Goal: Information Seeking & Learning: Learn about a topic

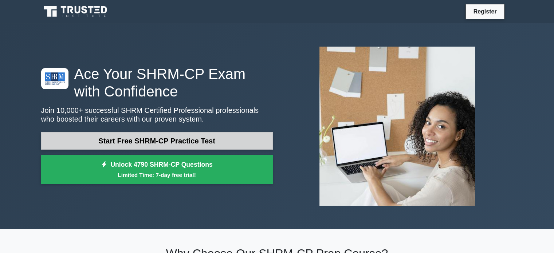
click at [178, 144] on link "Start Free SHRM-CP Practice Test" at bounding box center [157, 140] width 232 height 17
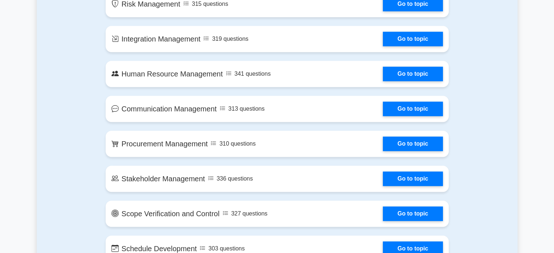
scroll to position [583, 0]
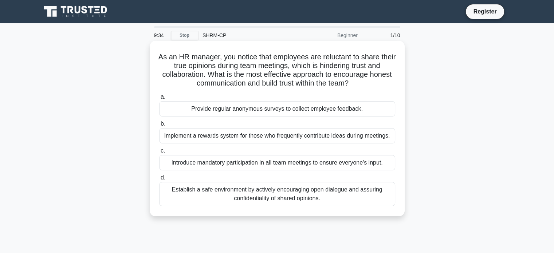
click at [194, 195] on div "Establish a safe environment by actively encouraging open dialogue and assuring…" at bounding box center [277, 194] width 236 height 24
click at [159, 180] on input "d. Establish a safe environment by actively encouraging open dialogue and assur…" at bounding box center [159, 178] width 0 height 5
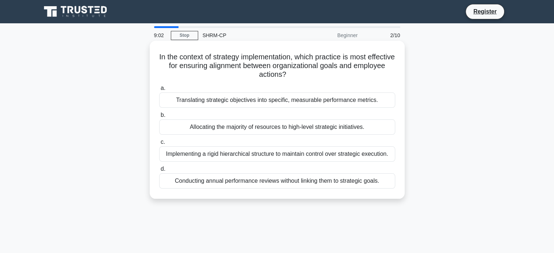
click at [220, 180] on div "Conducting annual performance reviews without linking them to strategic goals." at bounding box center [277, 180] width 236 height 15
click at [159, 172] on input "d. Conducting annual performance reviews without linking them to strategic goal…" at bounding box center [159, 169] width 0 height 5
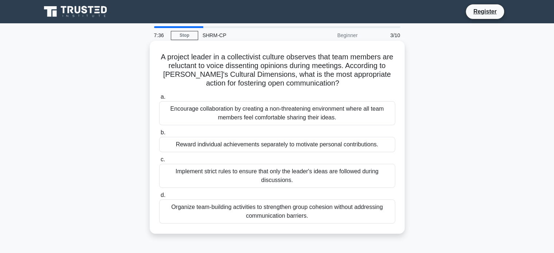
click at [209, 115] on div "Encourage collaboration by creating a non-threatening environment where all tea…" at bounding box center [277, 113] width 236 height 24
click at [159, 99] on input "a. Encourage collaboration by creating a non-threatening environment where all …" at bounding box center [159, 97] width 0 height 5
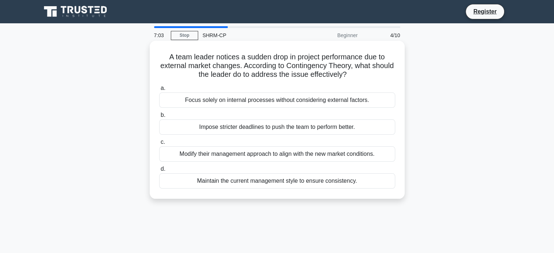
click at [210, 151] on div "Modify their management approach to align with the new market conditions." at bounding box center [277, 153] width 236 height 15
click at [159, 145] on input "c. Modify their management approach to align with the new market conditions." at bounding box center [159, 142] width 0 height 5
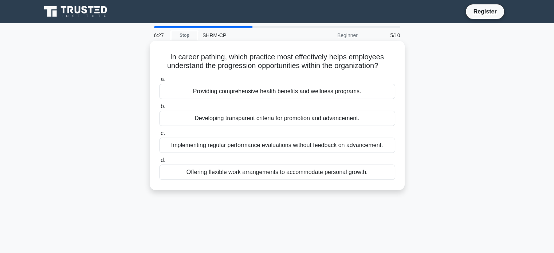
click at [232, 122] on div "Developing transparent criteria for promotion and advancement." at bounding box center [277, 118] width 236 height 15
click at [159, 109] on input "b. Developing transparent criteria for promotion and advancement." at bounding box center [159, 106] width 0 height 5
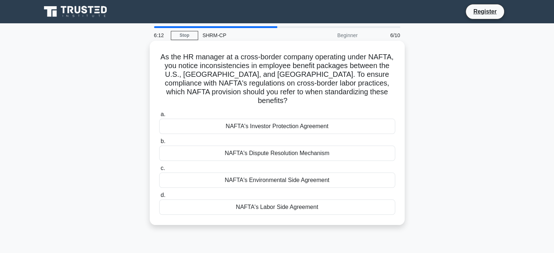
click at [271, 200] on div "NAFTA's Labor Side Agreement" at bounding box center [277, 207] width 236 height 15
click at [159, 197] on input "d. NAFTA's Labor Side Agreement" at bounding box center [159, 195] width 0 height 5
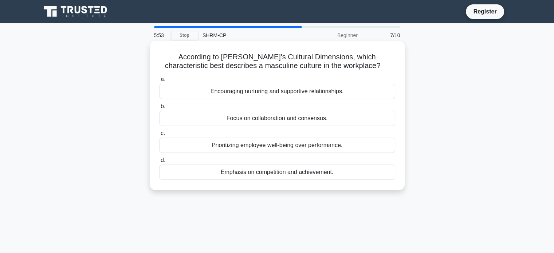
click at [233, 89] on div "Encouraging nurturing and supportive relationships." at bounding box center [277, 91] width 236 height 15
click at [159, 82] on input "a. Encouraging nurturing and supportive relationships." at bounding box center [159, 79] width 0 height 5
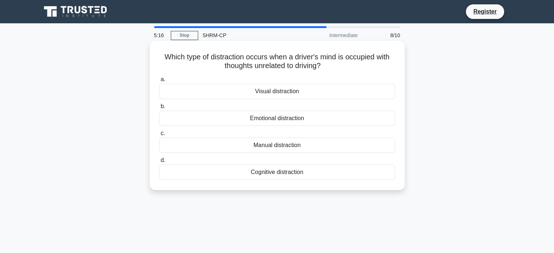
click at [299, 115] on div "Emotional distraction" at bounding box center [277, 118] width 236 height 15
click at [159, 109] on input "b. Emotional distraction" at bounding box center [159, 106] width 0 height 5
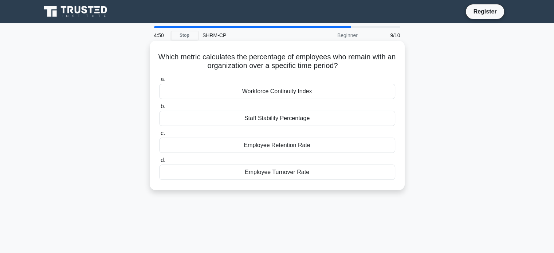
drag, startPoint x: 242, startPoint y: 146, endPoint x: 223, endPoint y: 169, distance: 30.0
click at [223, 169] on div "a. Workforce Continuity Index b. Staff Stability Percentage c. d." at bounding box center [277, 128] width 245 height 108
click at [224, 174] on div "Employee Turnover Rate" at bounding box center [277, 172] width 236 height 15
click at [159, 163] on input "d. Employee Turnover Rate" at bounding box center [159, 160] width 0 height 5
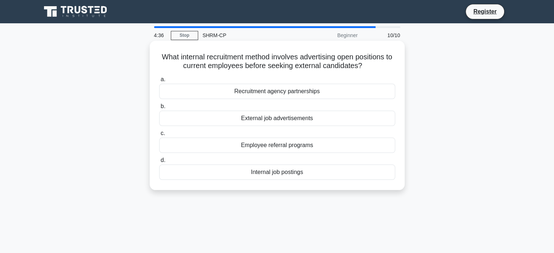
click at [275, 172] on div "Internal job postings" at bounding box center [277, 172] width 236 height 15
click at [159, 163] on input "d. Internal job postings" at bounding box center [159, 160] width 0 height 5
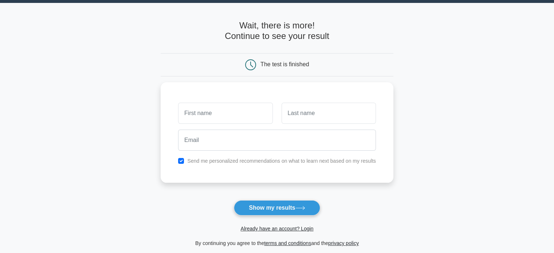
scroll to position [36, 0]
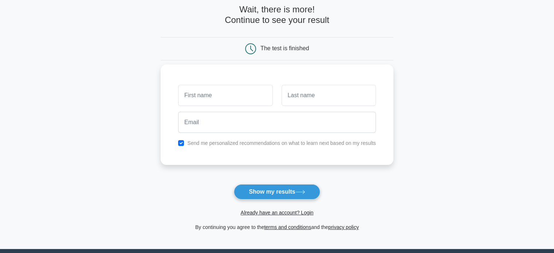
click at [223, 96] on input "text" at bounding box center [225, 95] width 94 height 21
type input "iqra"
click at [303, 99] on input "text" at bounding box center [329, 95] width 94 height 21
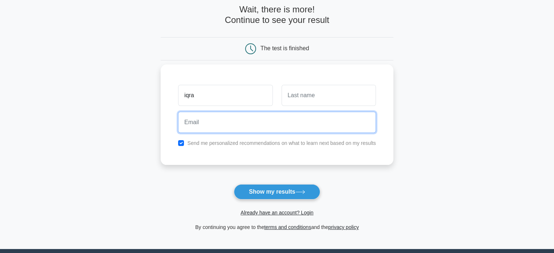
click at [279, 126] on input "email" at bounding box center [277, 122] width 198 height 21
type input "iqra.saeed@servis.com"
drag, startPoint x: 275, startPoint y: 121, endPoint x: 11, endPoint y: 97, distance: 265.2
click at [11, 97] on main "Wait, there is more! Continue to see your result The test is finished iqra" at bounding box center [277, 118] width 554 height 262
type input "iqra.servis@gmail.com"
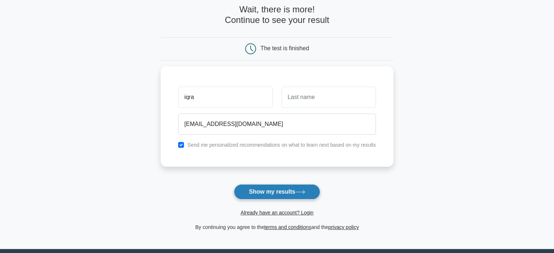
click at [282, 194] on button "Show my results" at bounding box center [277, 191] width 86 height 15
type input "saeed"
click at [282, 194] on button "Show my results" at bounding box center [277, 191] width 86 height 15
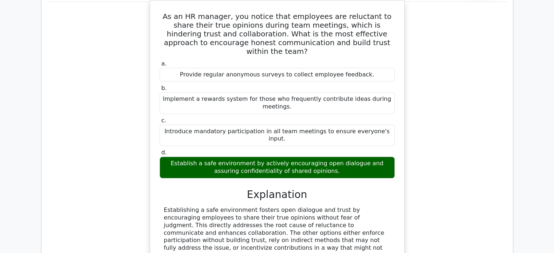
scroll to position [801, 0]
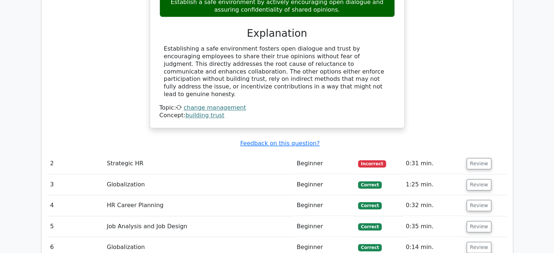
click at [309, 153] on td "Beginner" at bounding box center [324, 163] width 61 height 21
click at [140, 153] on td "Strategic HR" at bounding box center [199, 163] width 190 height 21
click at [119, 153] on td "Strategic HR" at bounding box center [199, 163] width 190 height 21
click at [478, 158] on button "Review" at bounding box center [479, 163] width 25 height 11
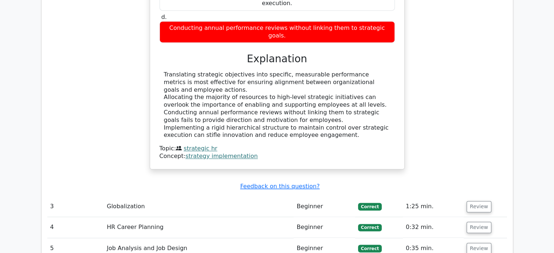
scroll to position [1093, 0]
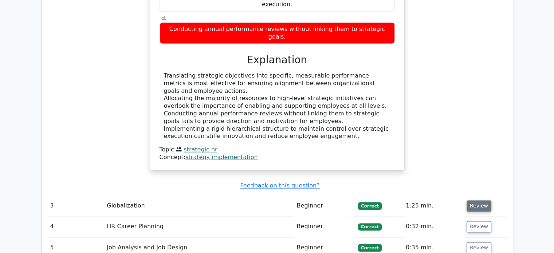
click at [472, 200] on button "Review" at bounding box center [479, 205] width 25 height 11
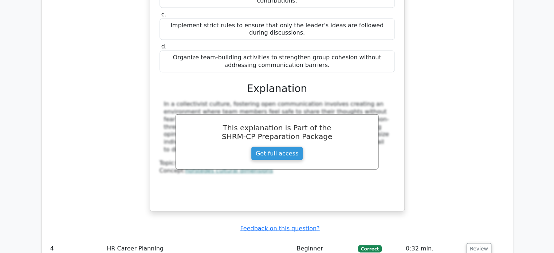
scroll to position [1384, 0]
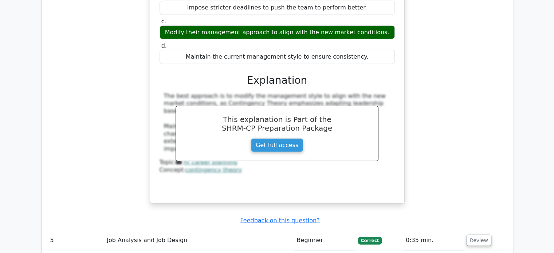
scroll to position [1821, 0]
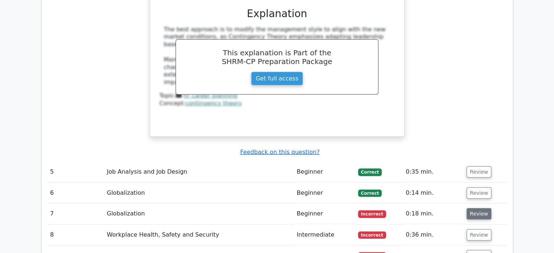
click at [473, 208] on button "Review" at bounding box center [479, 213] width 25 height 11
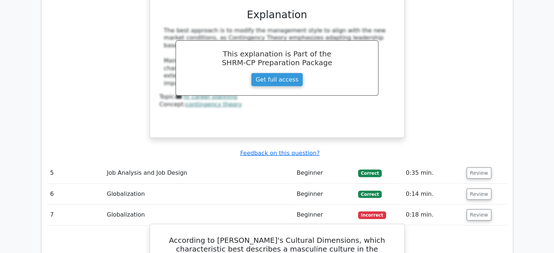
scroll to position [1785, 0]
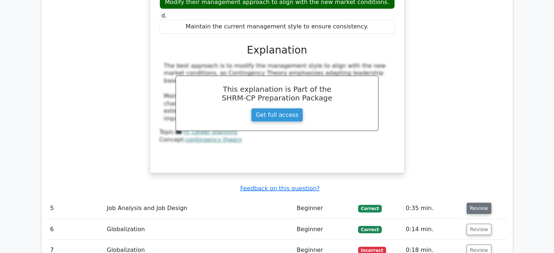
click at [475, 203] on button "Review" at bounding box center [479, 208] width 25 height 11
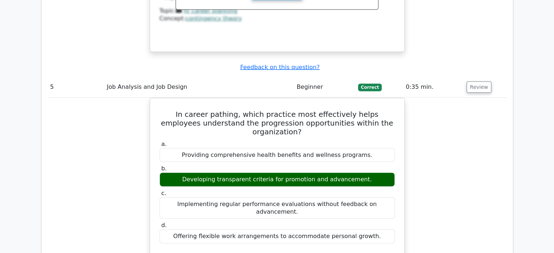
scroll to position [2003, 0]
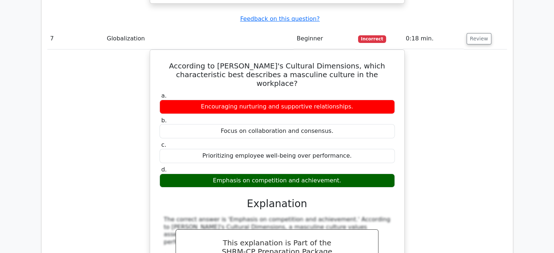
scroll to position [2732, 0]
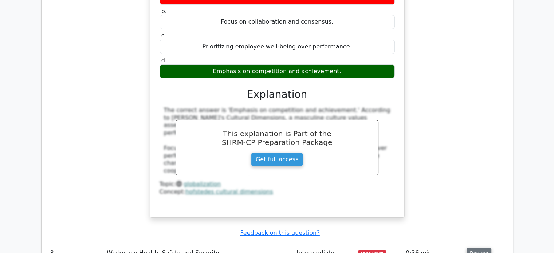
click at [479, 248] on button "Review" at bounding box center [479, 253] width 25 height 11
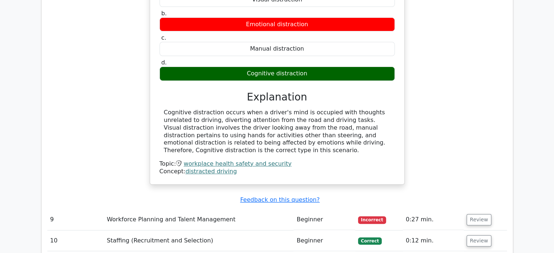
scroll to position [3060, 0]
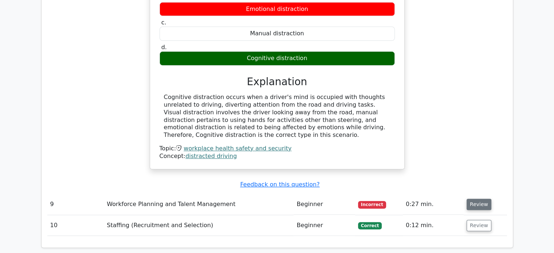
click at [475, 199] on button "Review" at bounding box center [479, 204] width 25 height 11
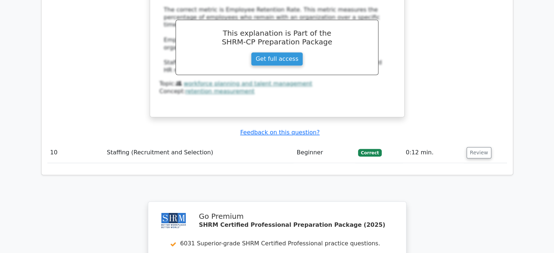
scroll to position [3460, 0]
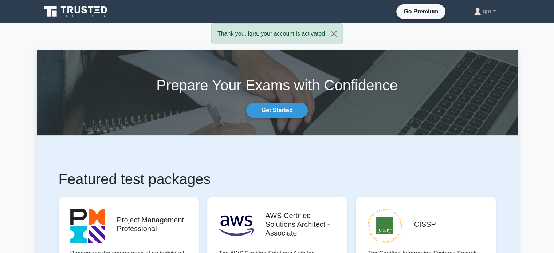
click at [395, 120] on section "Prepare Your Exams with Confidence Get Started" at bounding box center [277, 92] width 481 height 85
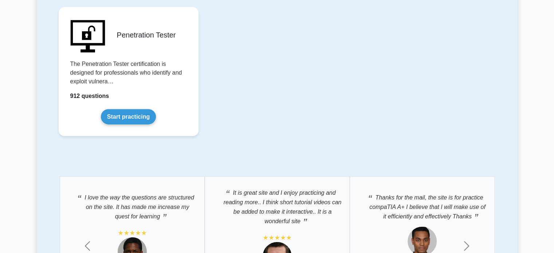
scroll to position [1894, 0]
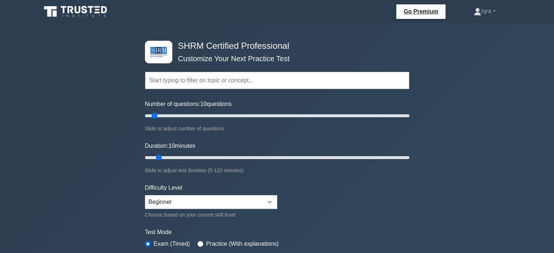
click at [186, 85] on input "text" at bounding box center [277, 80] width 264 height 17
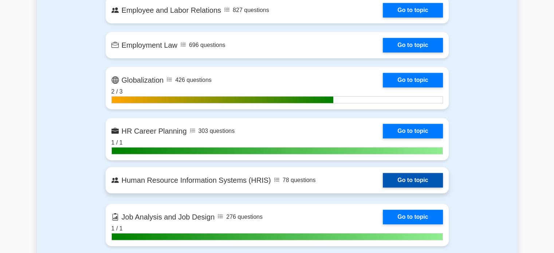
scroll to position [474, 0]
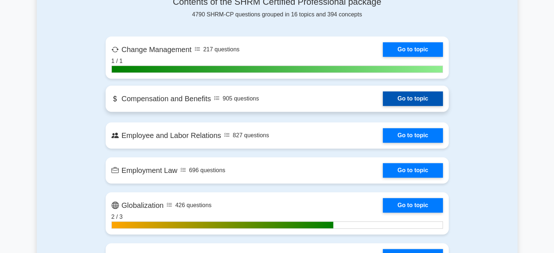
click at [415, 98] on link "Go to topic" at bounding box center [413, 98] width 60 height 15
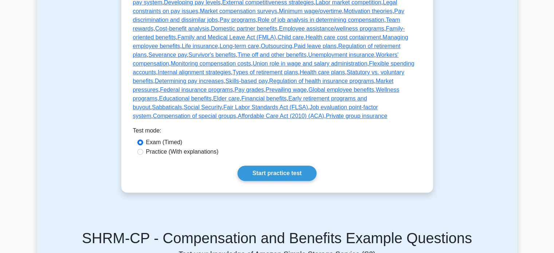
scroll to position [401, 0]
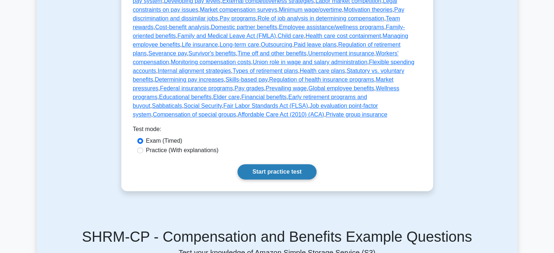
click at [295, 164] on link "Start practice test" at bounding box center [276, 171] width 79 height 15
click at [139, 148] on input "Practice (With explanations)" at bounding box center [140, 151] width 6 height 6
radio input "true"
click at [292, 164] on link "Start practice test" at bounding box center [276, 171] width 79 height 15
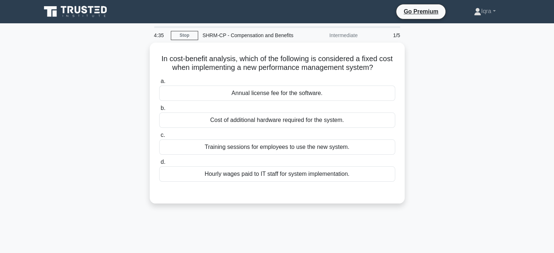
drag, startPoint x: 244, startPoint y: 174, endPoint x: 214, endPoint y: 212, distance: 48.5
click at [214, 212] on div "4:35 Stop SHRM-CP - Compensation and Benefits Intermediate 1/5 In cost-benefit …" at bounding box center [277, 208] width 481 height 364
click at [212, 210] on div "In cost-benefit analysis, which of the following is considered a fixed cost whe…" at bounding box center [277, 128] width 481 height 170
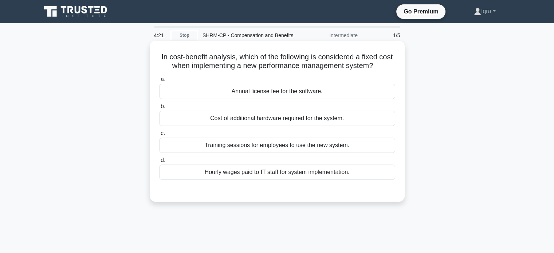
click at [282, 93] on div "Annual license fee for the software." at bounding box center [277, 91] width 236 height 15
click at [159, 82] on input "a. Annual license fee for the software." at bounding box center [159, 79] width 0 height 5
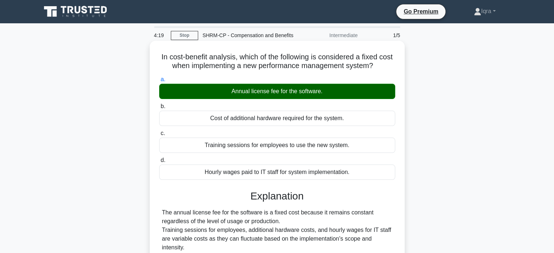
scroll to position [73, 0]
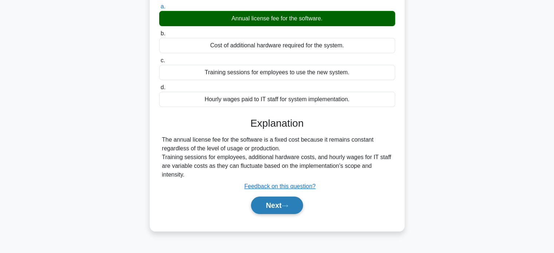
click at [281, 211] on button "Next" at bounding box center [277, 205] width 52 height 17
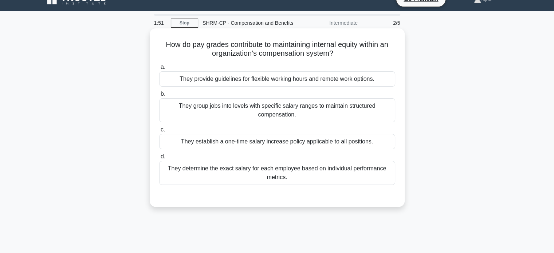
scroll to position [0, 0]
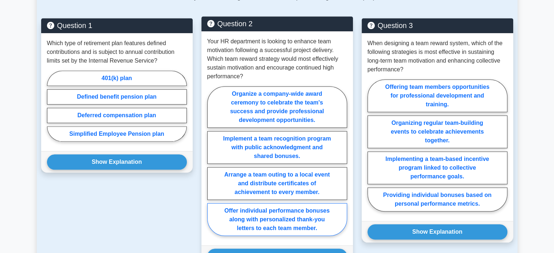
scroll to position [656, 0]
